Goal: Task Accomplishment & Management: Use online tool/utility

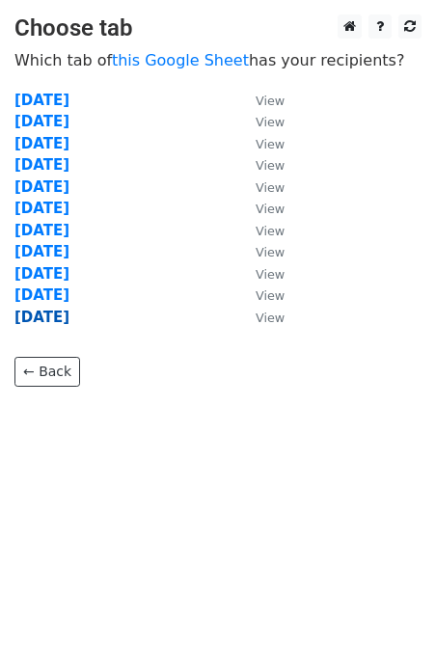
click at [66, 314] on strong "07-10-2025" at bounding box center [41, 317] width 55 height 17
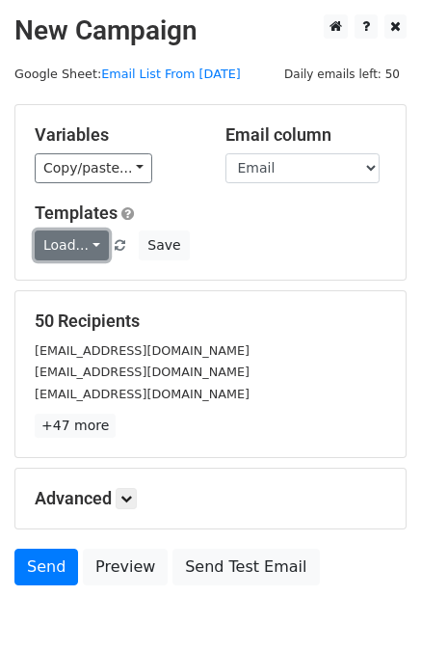
click at [81, 256] on link "Load..." at bounding box center [72, 245] width 74 height 30
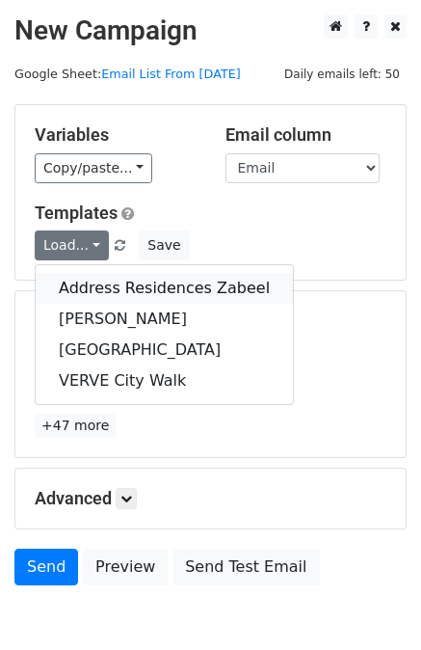
click at [99, 292] on link "Address Residences Zabeel" at bounding box center [165, 288] width 258 height 31
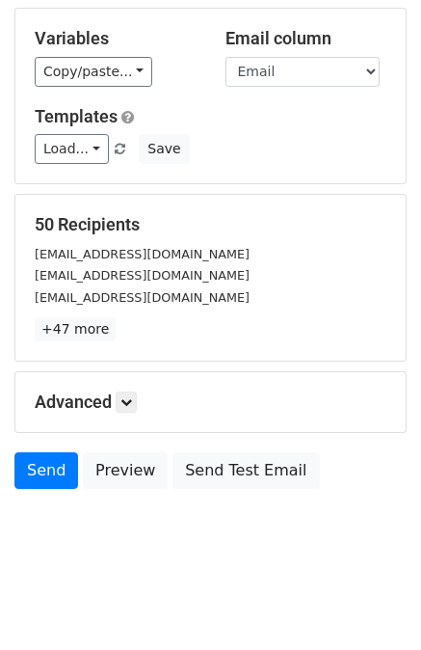
scroll to position [96, 0]
click at [61, 452] on link "Send" at bounding box center [46, 470] width 64 height 37
